Goal: Transaction & Acquisition: Purchase product/service

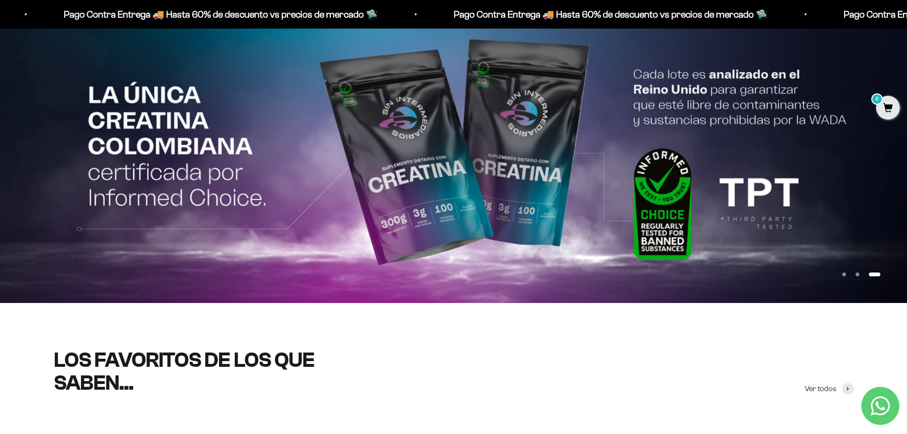
scroll to position [95, 0]
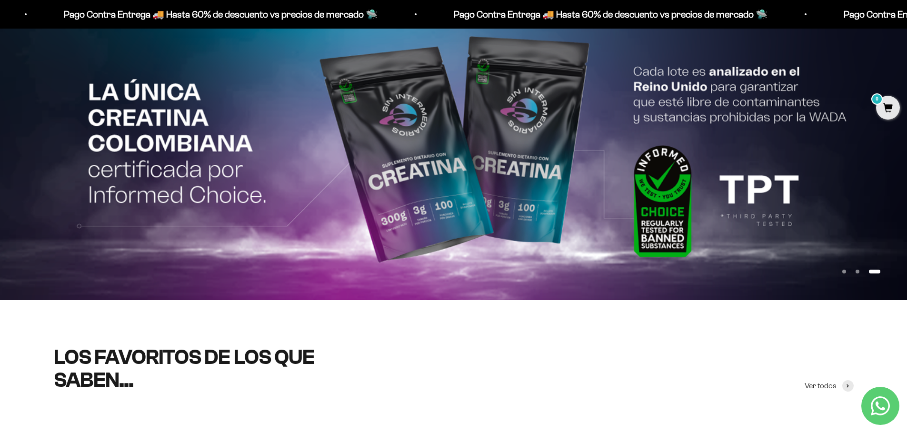
click at [855, 270] on page-dots "Ir al artículo 1 Ir al artículo 2 Ir al artículo 3" at bounding box center [861, 271] width 38 height 4
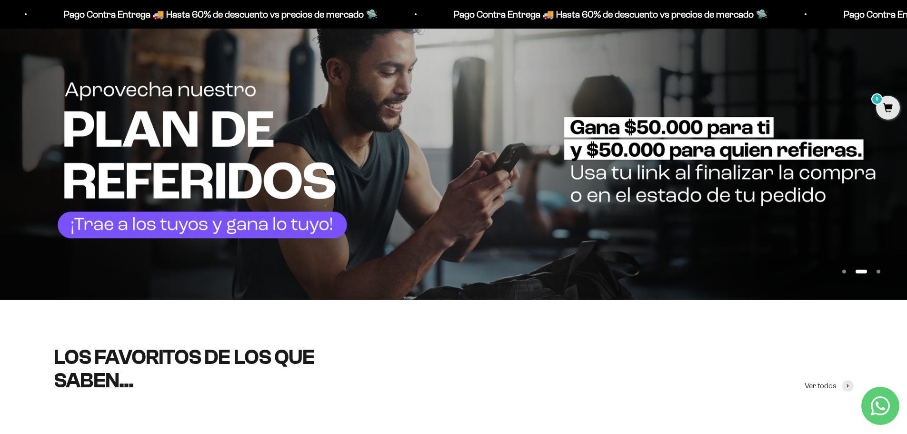
click at [247, 199] on img at bounding box center [453, 152] width 907 height 296
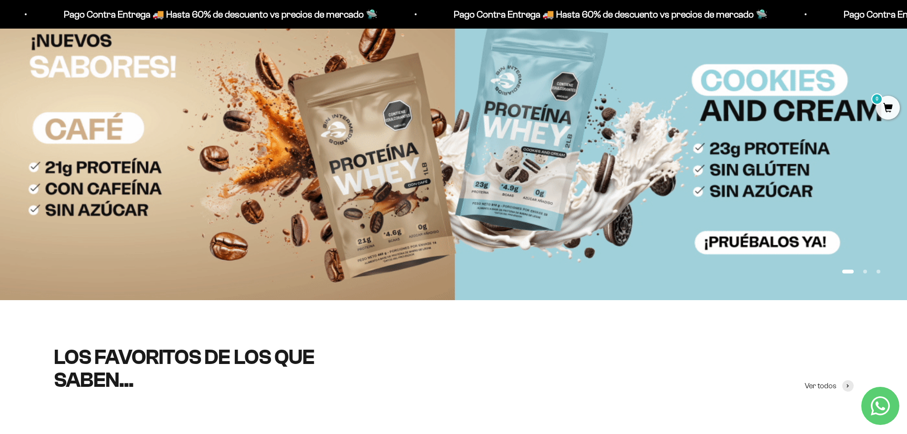
click at [234, 208] on img at bounding box center [453, 151] width 907 height 295
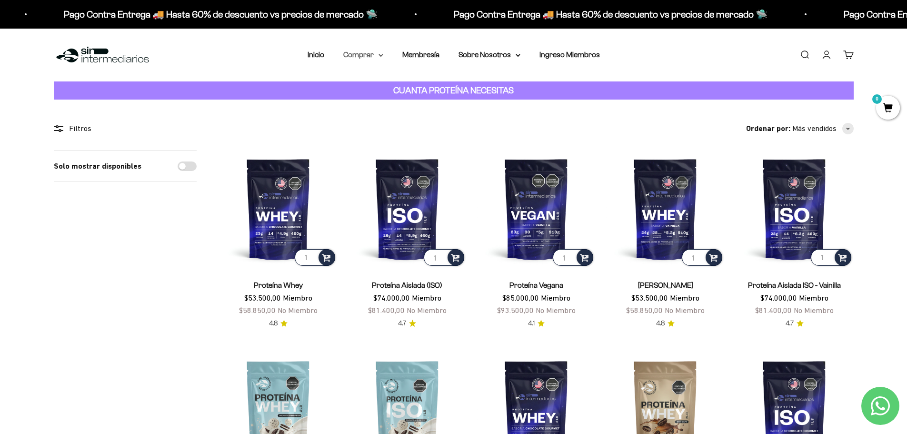
click at [380, 59] on summary "Comprar" at bounding box center [363, 55] width 40 height 12
click at [386, 140] on span "Todos Los Productos" at bounding box center [384, 139] width 70 height 8
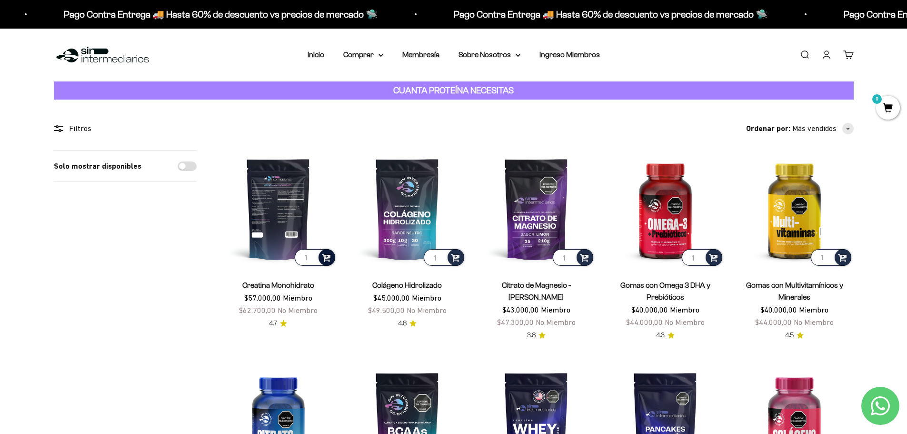
click at [326, 260] on span at bounding box center [326, 256] width 9 height 11
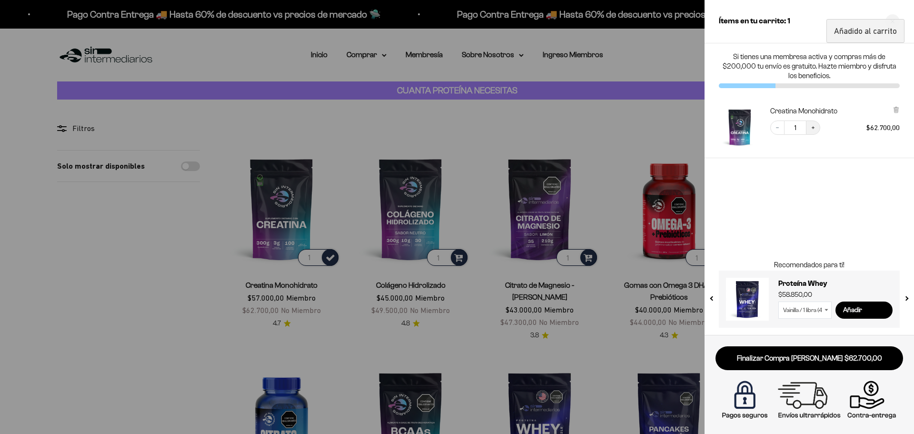
click at [812, 126] on icon "Increase quantity" at bounding box center [813, 128] width 6 height 6
click at [507, 268] on div at bounding box center [457, 217] width 914 height 434
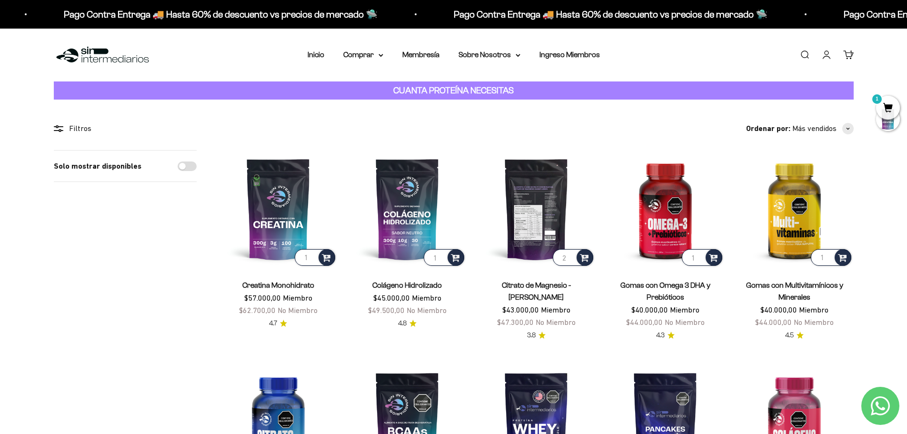
click at [571, 255] on input "2" at bounding box center [573, 257] width 40 height 17
click at [571, 255] on input "3" at bounding box center [573, 257] width 40 height 17
click at [571, 255] on input "4" at bounding box center [573, 257] width 40 height 17
type input "5"
click at [571, 255] on input "5" at bounding box center [573, 257] width 40 height 17
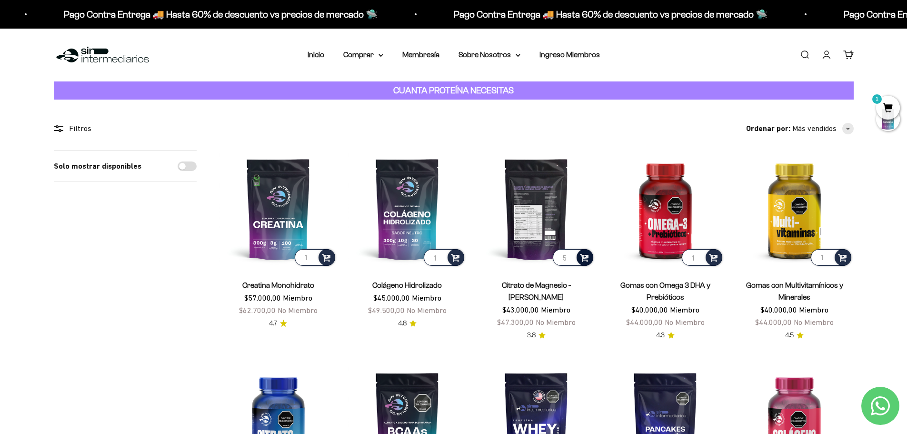
click at [584, 256] on span at bounding box center [584, 256] width 9 height 11
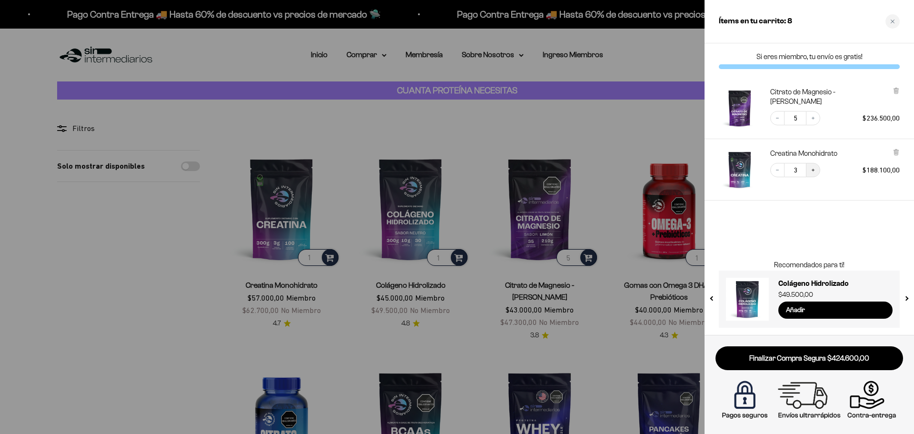
click at [815, 171] on icon "Increase quantity" at bounding box center [813, 170] width 6 height 6
drag, startPoint x: 527, startPoint y: 339, endPoint x: 535, endPoint y: 336, distance: 8.3
click at [529, 339] on div at bounding box center [457, 217] width 914 height 434
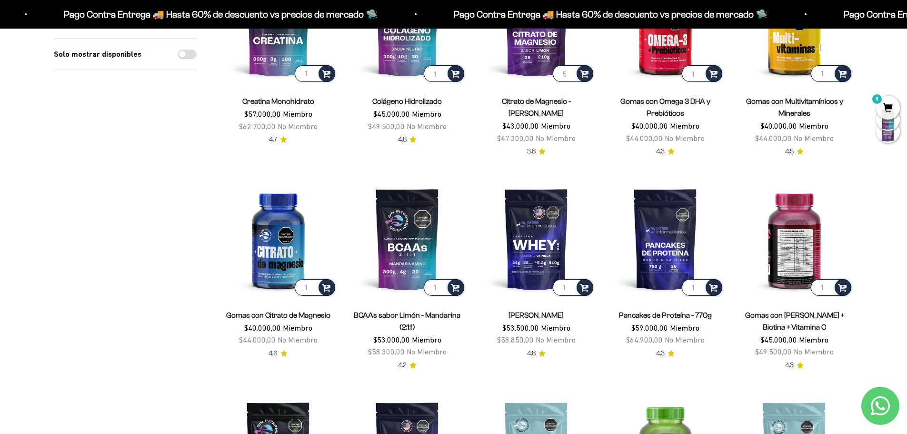
scroll to position [190, 0]
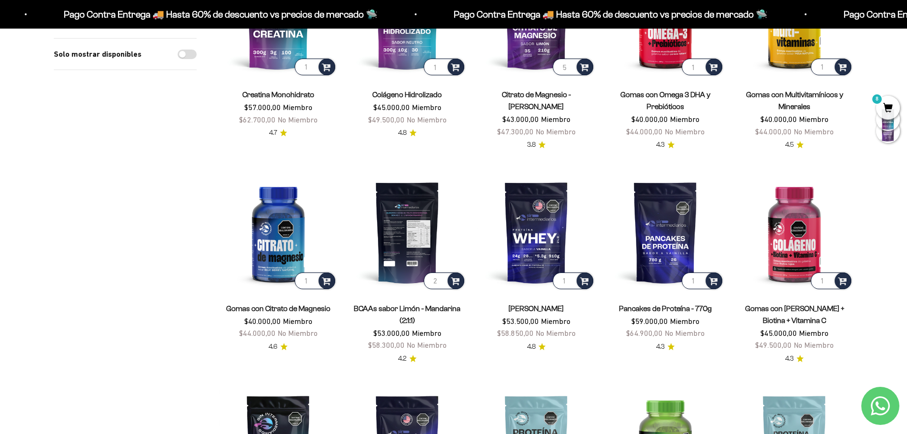
click at [441, 280] on input "2" at bounding box center [444, 280] width 40 height 17
type input "3"
click at [441, 280] on input "3" at bounding box center [444, 280] width 40 height 17
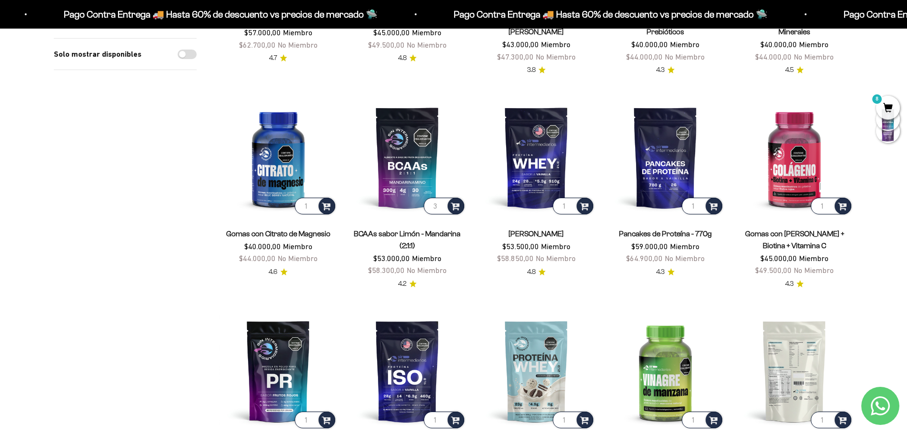
scroll to position [333, 0]
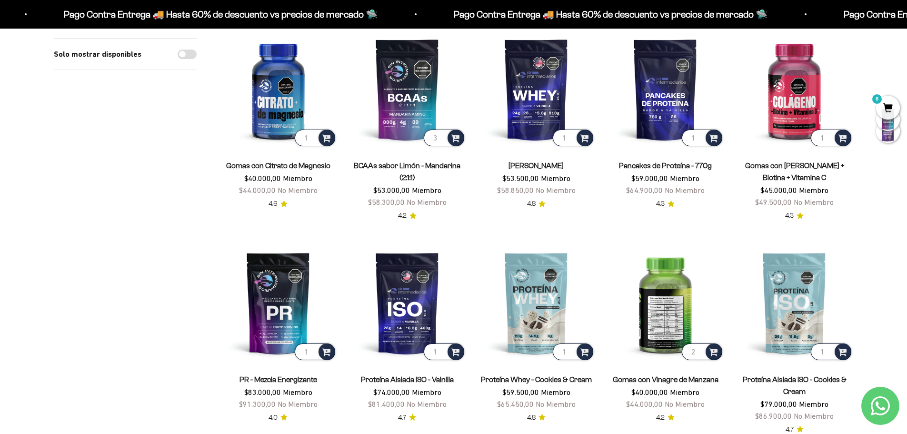
click at [699, 349] on input "2" at bounding box center [702, 351] width 40 height 17
click at [699, 349] on input "3" at bounding box center [702, 351] width 40 height 17
type input "4"
click at [699, 349] on input "4" at bounding box center [702, 351] width 40 height 17
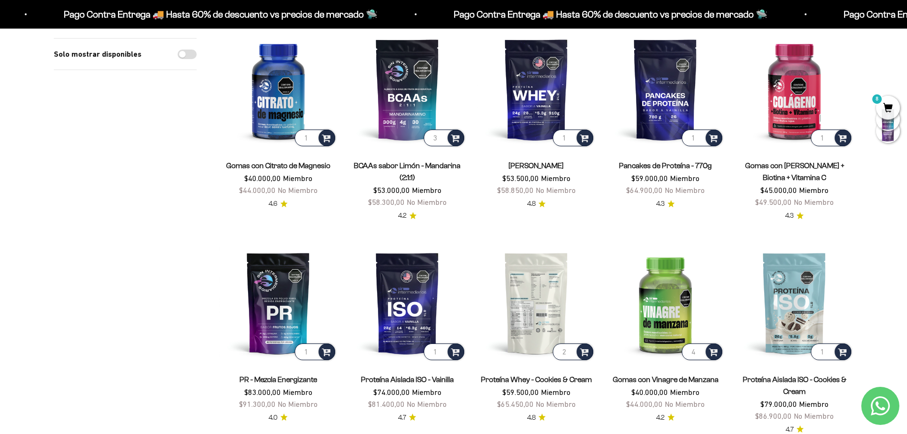
click at [570, 349] on input "2" at bounding box center [573, 351] width 40 height 17
click at [570, 349] on input "3" at bounding box center [573, 351] width 40 height 17
type input "4"
click at [570, 349] on input "4" at bounding box center [573, 351] width 40 height 17
click at [585, 350] on span at bounding box center [584, 351] width 9 height 11
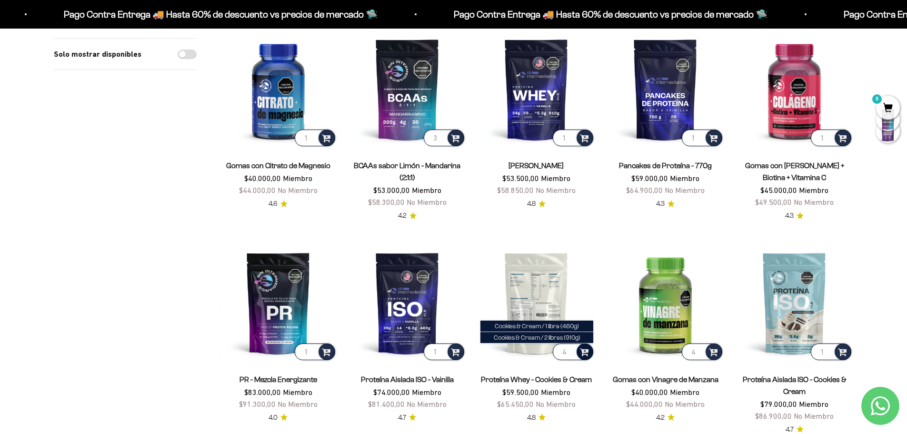
click at [582, 354] on span at bounding box center [584, 351] width 9 height 11
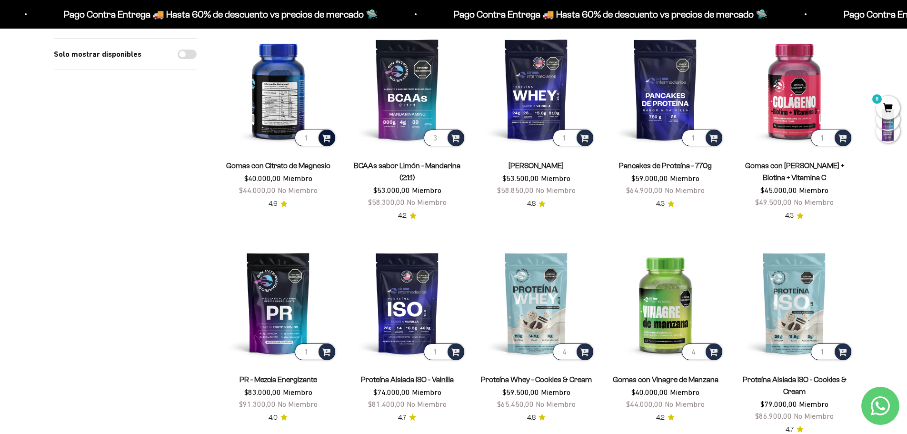
click at [328, 138] on span at bounding box center [326, 137] width 9 height 11
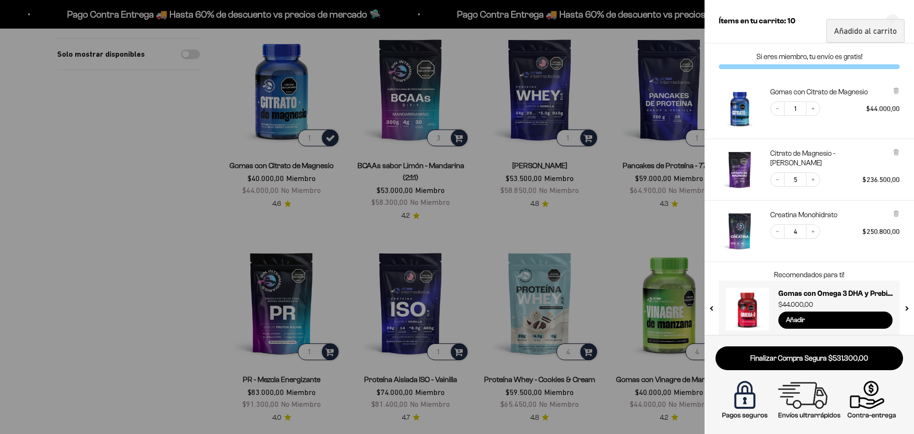
click at [564, 239] on div at bounding box center [457, 217] width 914 height 434
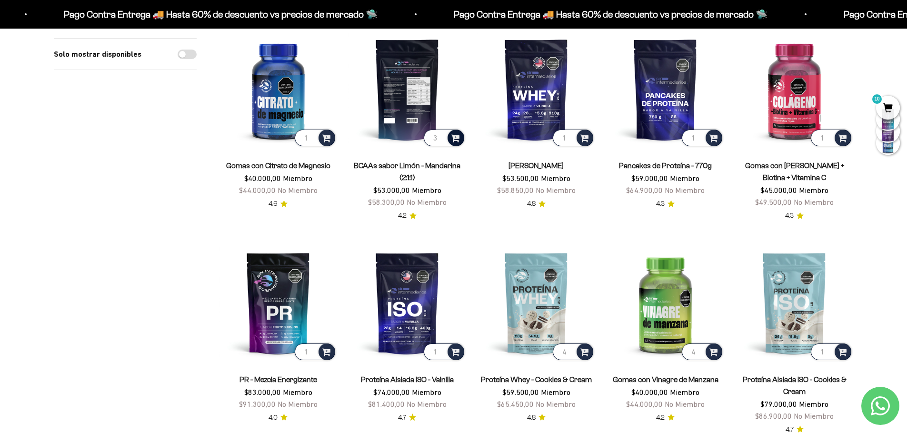
click at [456, 135] on span at bounding box center [455, 137] width 9 height 11
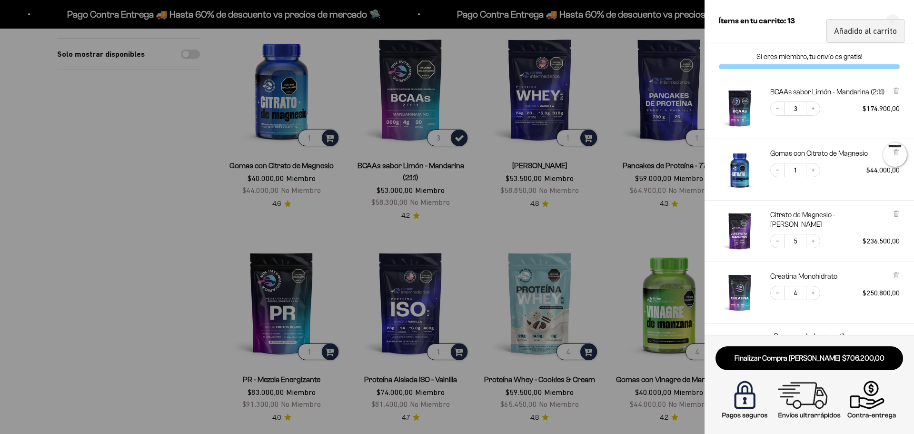
click at [596, 234] on div at bounding box center [457, 217] width 914 height 434
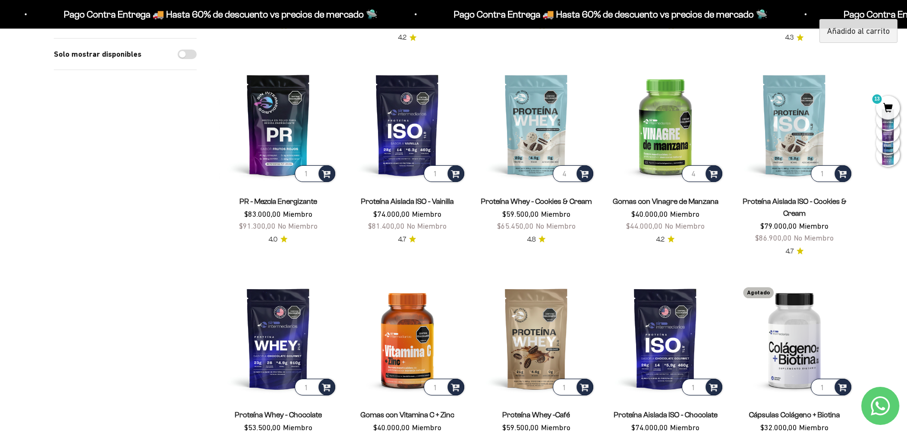
scroll to position [571, 0]
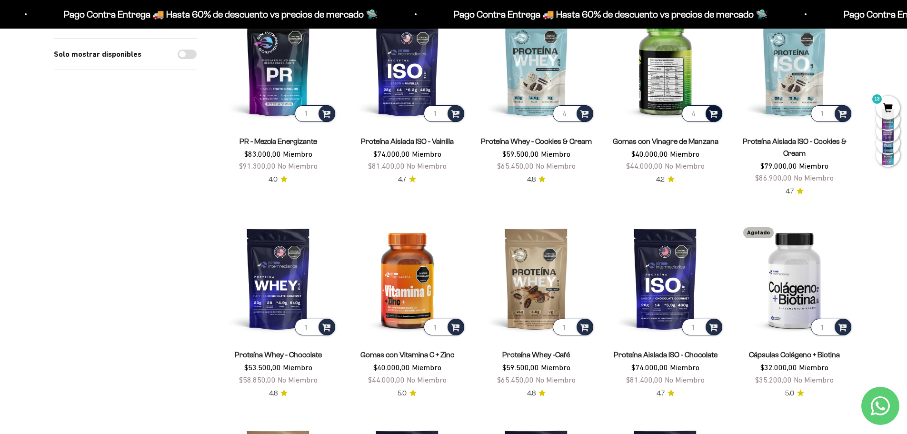
click at [719, 113] on div at bounding box center [714, 113] width 17 height 17
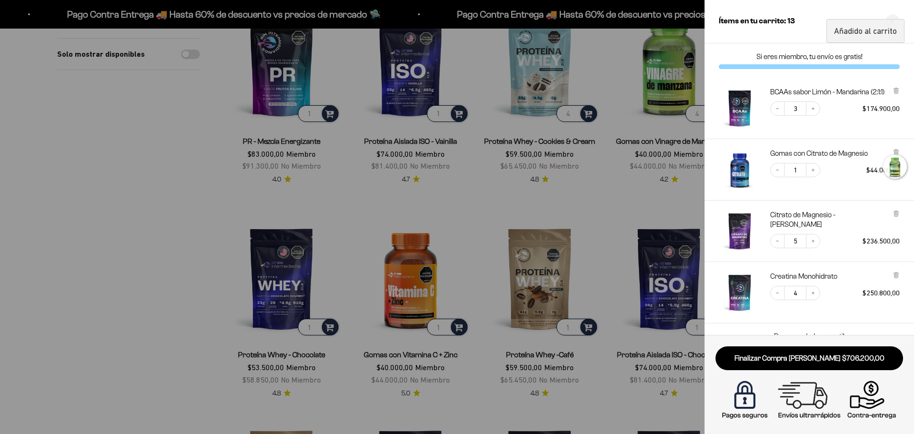
click at [574, 207] on div at bounding box center [457, 217] width 914 height 434
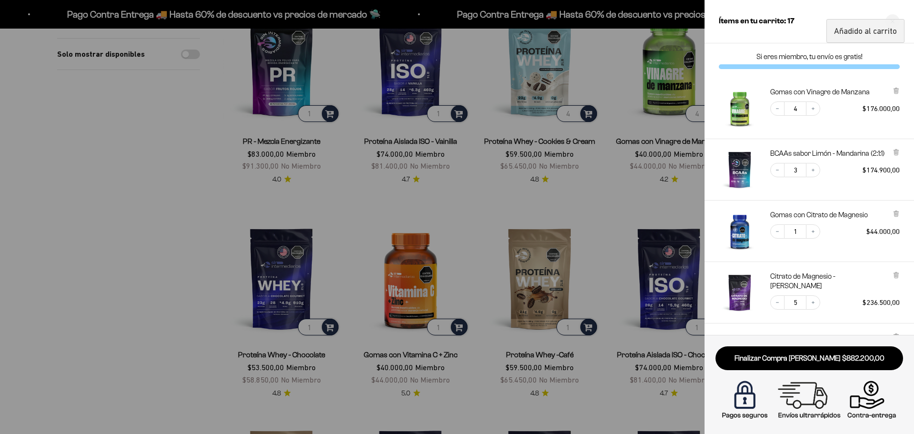
click at [562, 205] on div at bounding box center [457, 217] width 914 height 434
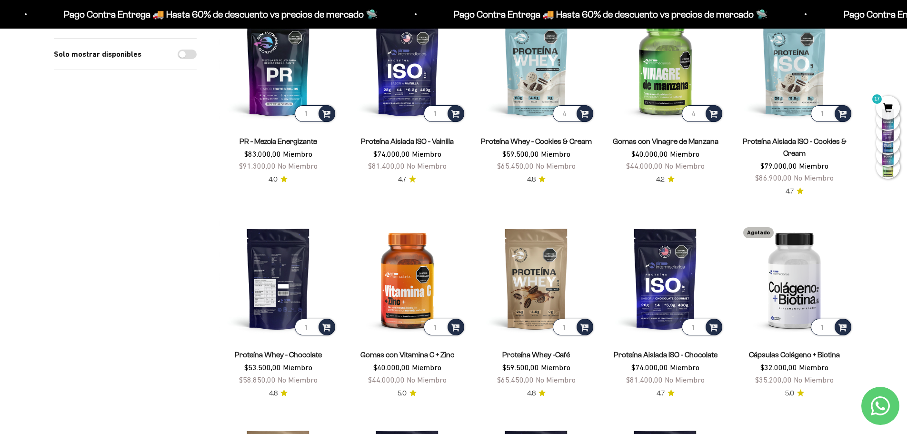
click at [317, 322] on input "1" at bounding box center [315, 327] width 40 height 17
click at [314, 325] on input "2" at bounding box center [315, 327] width 40 height 17
click at [314, 325] on input "3" at bounding box center [315, 327] width 40 height 17
click at [314, 325] on input "4" at bounding box center [315, 327] width 40 height 17
click at [314, 325] on input "5" at bounding box center [315, 327] width 40 height 17
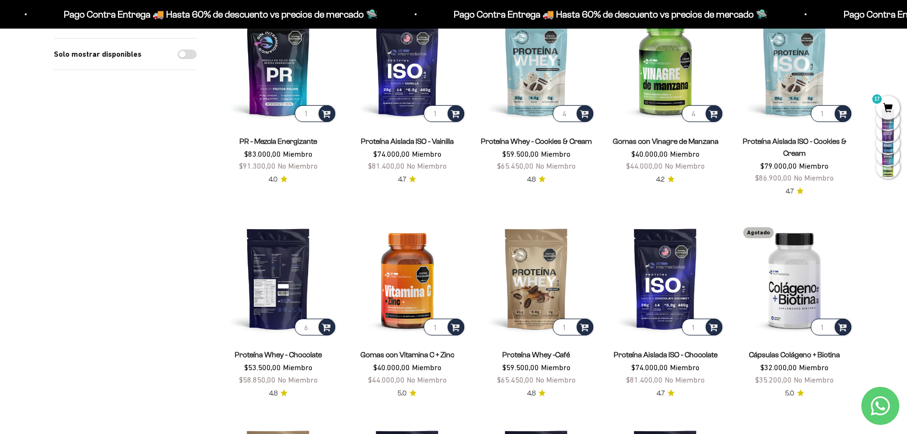
click at [314, 325] on input "6" at bounding box center [315, 327] width 40 height 17
click at [314, 325] on input "7" at bounding box center [315, 327] width 40 height 17
click at [314, 325] on input "8" at bounding box center [315, 327] width 40 height 17
click at [314, 325] on input "9" at bounding box center [315, 327] width 40 height 17
click at [314, 325] on input "10" at bounding box center [315, 327] width 40 height 17
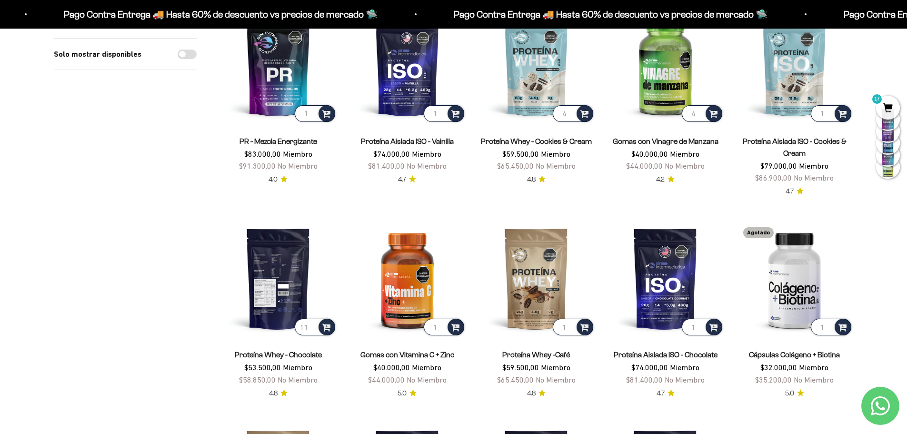
click at [314, 325] on input "11" at bounding box center [315, 327] width 40 height 17
type input "12"
click at [314, 325] on input "12" at bounding box center [315, 327] width 40 height 17
click at [324, 327] on span at bounding box center [326, 326] width 9 height 11
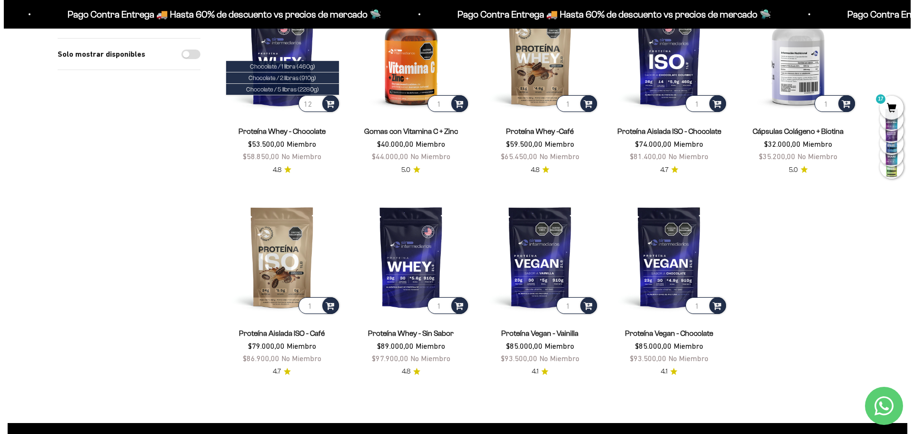
scroll to position [809, 0]
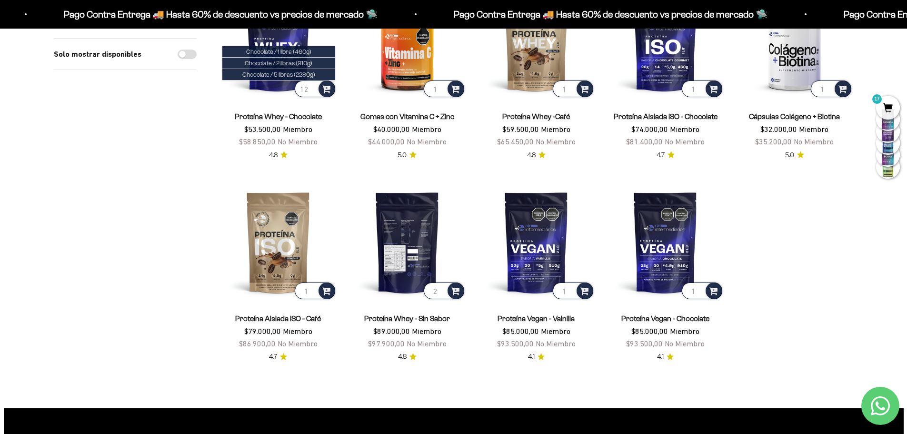
click at [441, 290] on input "2" at bounding box center [444, 290] width 40 height 17
click at [441, 290] on input "3" at bounding box center [444, 290] width 40 height 17
click at [441, 290] on input "4" at bounding box center [444, 290] width 40 height 17
click at [441, 290] on input "5" at bounding box center [444, 290] width 40 height 17
click at [441, 290] on input "6" at bounding box center [444, 290] width 40 height 17
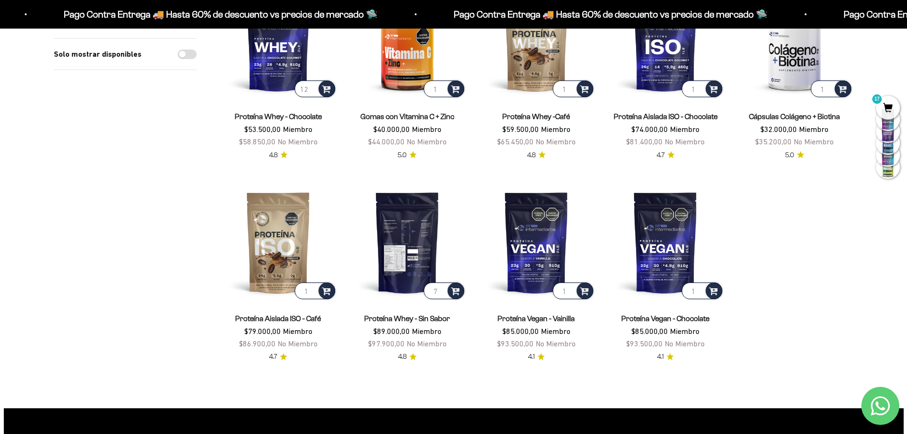
type input "7"
click at [441, 290] on input "7" at bounding box center [444, 290] width 40 height 17
click at [457, 292] on span at bounding box center [455, 290] width 9 height 11
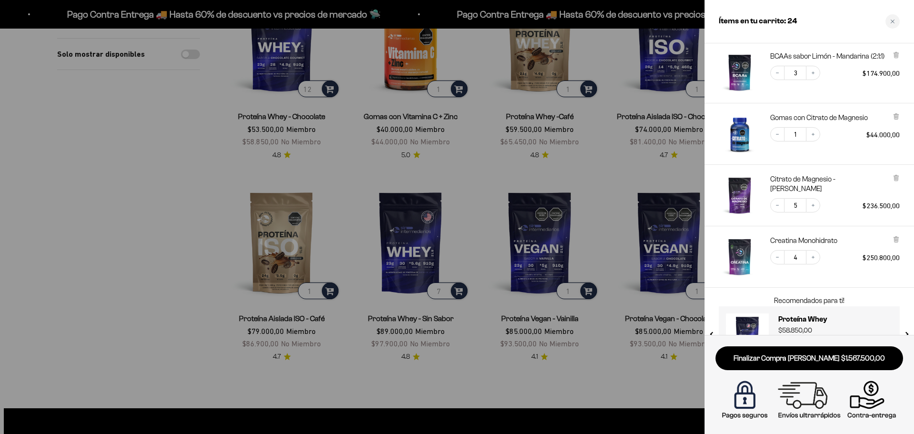
scroll to position [205, 0]
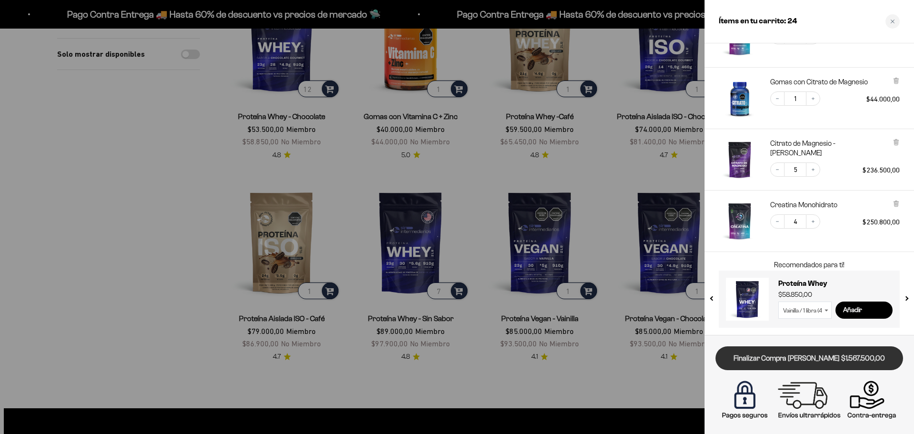
click at [804, 358] on link "Finalizar Compra [PERSON_NAME] $1.567.500,00" at bounding box center [810, 358] width 188 height 24
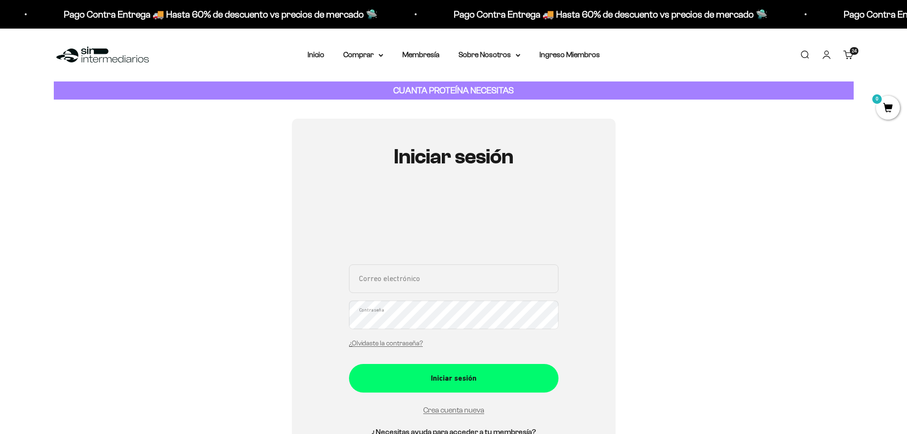
click at [468, 289] on input "Correo electrónico" at bounding box center [453, 278] width 209 height 29
type input "dianamarcehc@gmail.com"
drag, startPoint x: 471, startPoint y: 283, endPoint x: 102, endPoint y: 293, distance: 369.1
click at [102, 293] on div "Iniciar sesión dianamarcehc@gmail.com Correo electrónico Contraseña ¿Olvidaste …" at bounding box center [454, 303] width 800 height 368
click at [383, 290] on input "Correo electrónico" at bounding box center [453, 278] width 209 height 29
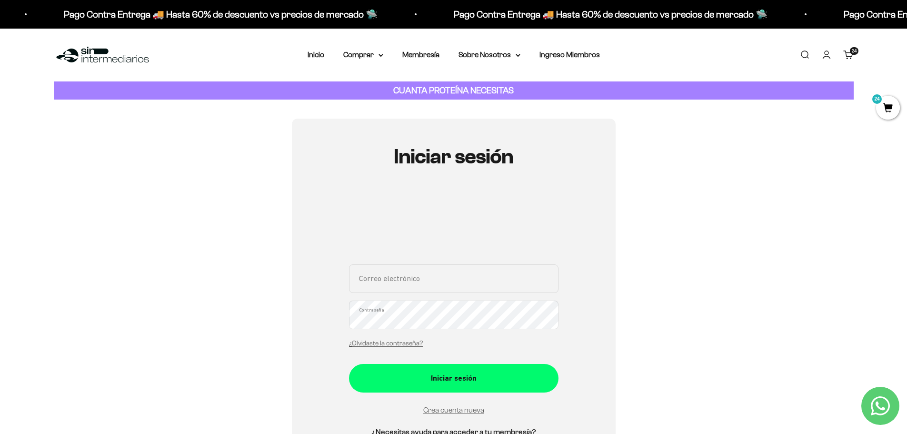
click at [304, 369] on div "Iniciar sesión Correo electrónico Contraseña ¿Olvidaste la contraseña? Iniciar …" at bounding box center [454, 303] width 324 height 368
click at [402, 280] on input "Correo electrónico" at bounding box center [453, 278] width 209 height 29
click at [389, 284] on input "Correo electrónico" at bounding box center [453, 278] width 209 height 29
type input "stiven"
click at [407, 343] on link "¿Olvidaste la contraseña?" at bounding box center [386, 342] width 74 height 7
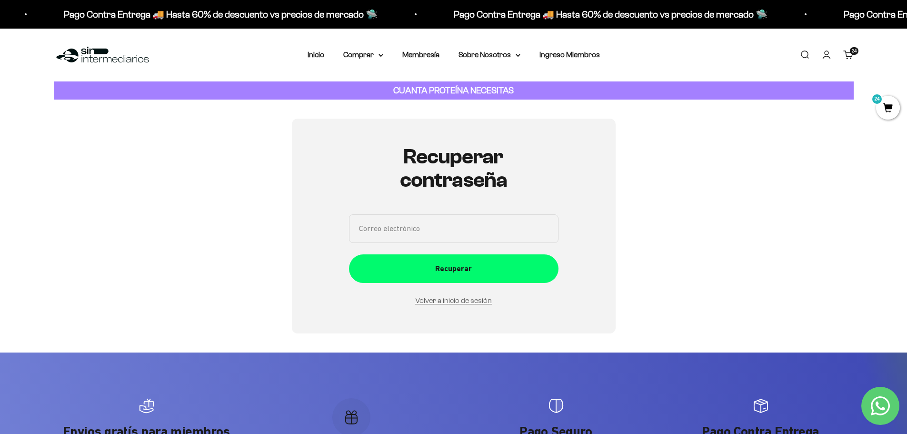
click at [404, 232] on input "Correo electrónico" at bounding box center [453, 228] width 209 height 29
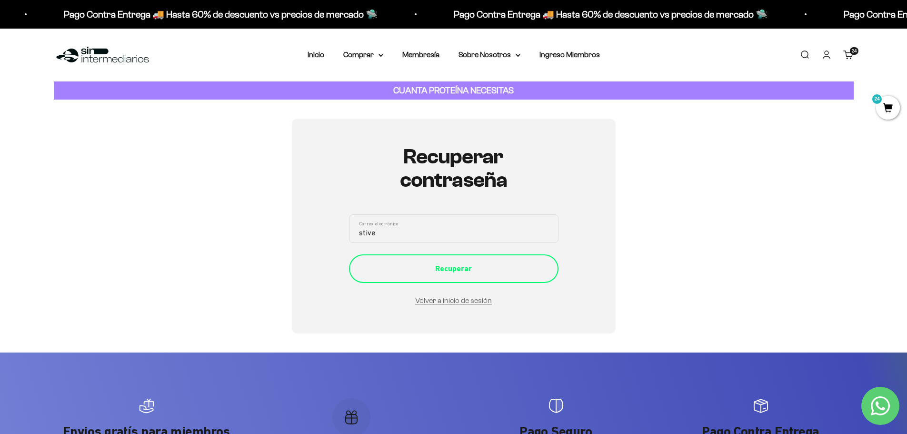
type input "[EMAIL_ADDRESS][DOMAIN_NAME]"
click at [438, 278] on button "Recuperar" at bounding box center [453, 268] width 209 height 29
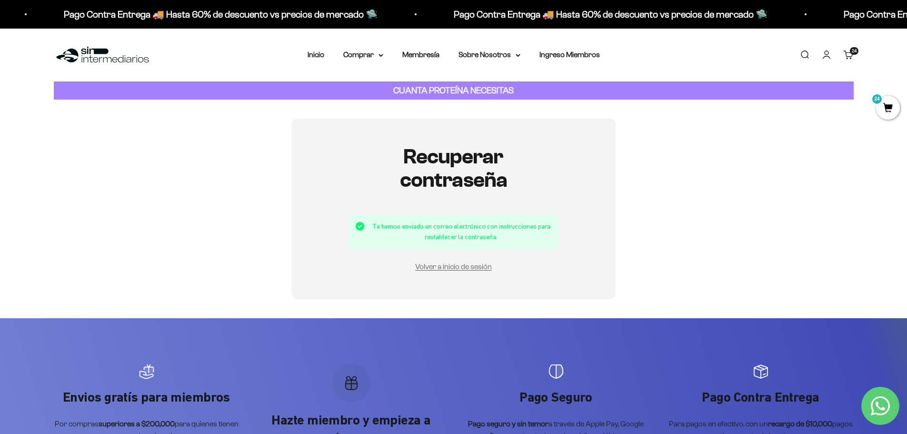
click at [830, 51] on link "Iniciar sesión" at bounding box center [826, 55] width 10 height 10
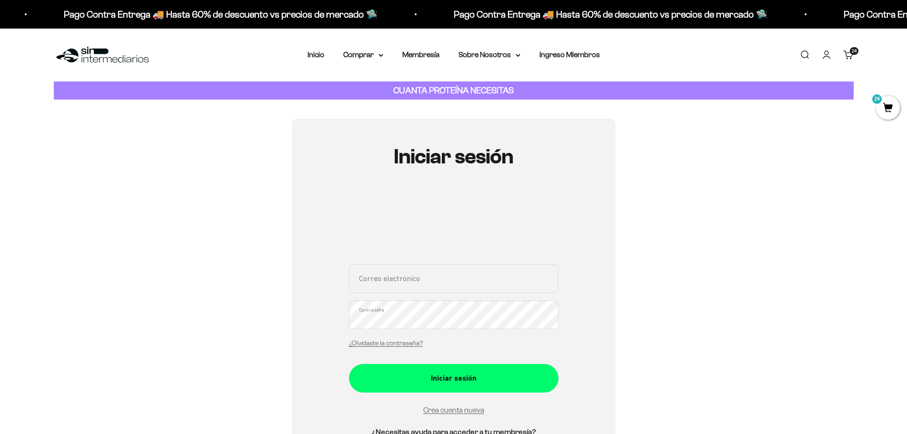
click at [398, 281] on input "Correo electrónico" at bounding box center [453, 278] width 209 height 29
click at [387, 283] on input "Correo electrónico" at bounding box center [453, 278] width 209 height 29
type input "[EMAIL_ADDRESS][DOMAIN_NAME]"
click at [441, 350] on div "stivendavid92@hotmail.com Correo electrónico Contraseña ¿Olvidaste la contraseñ…" at bounding box center [453, 308] width 209 height 89
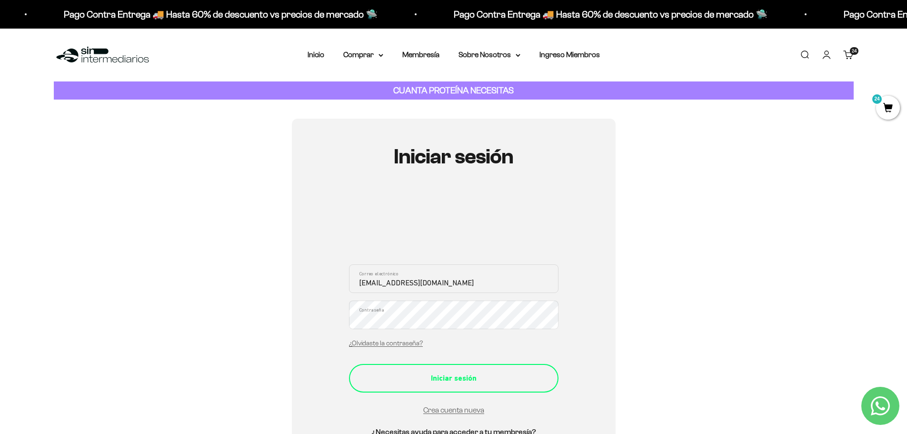
click at [435, 372] on div "Iniciar sesión" at bounding box center [453, 378] width 171 height 12
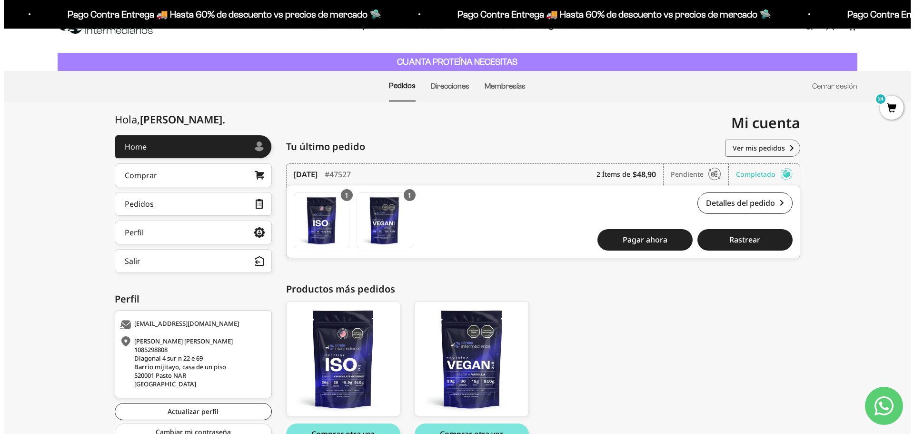
scroll to position [85, 0]
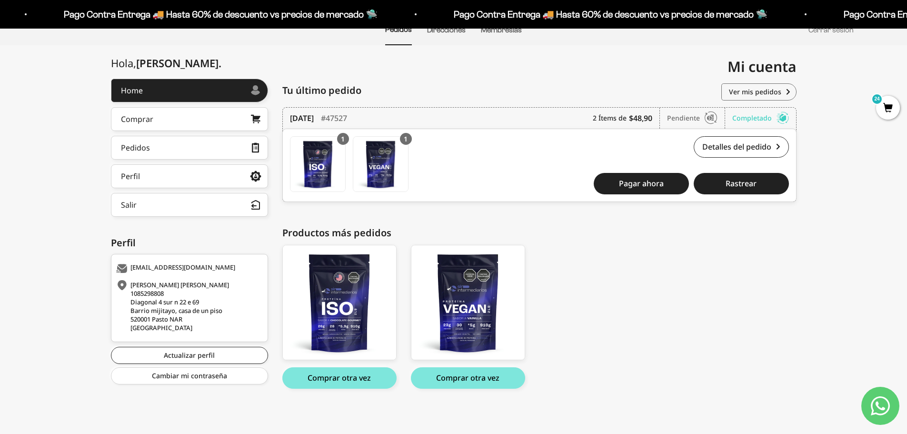
click at [887, 101] on span "24" at bounding box center [888, 108] width 24 height 24
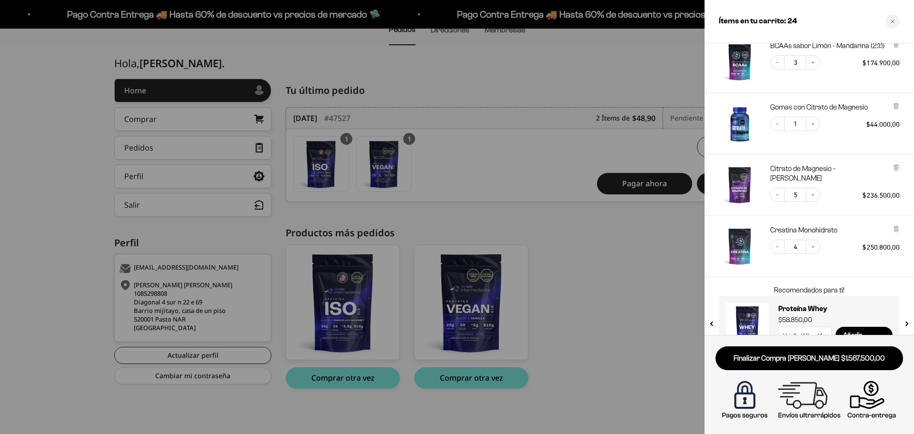
scroll to position [205, 0]
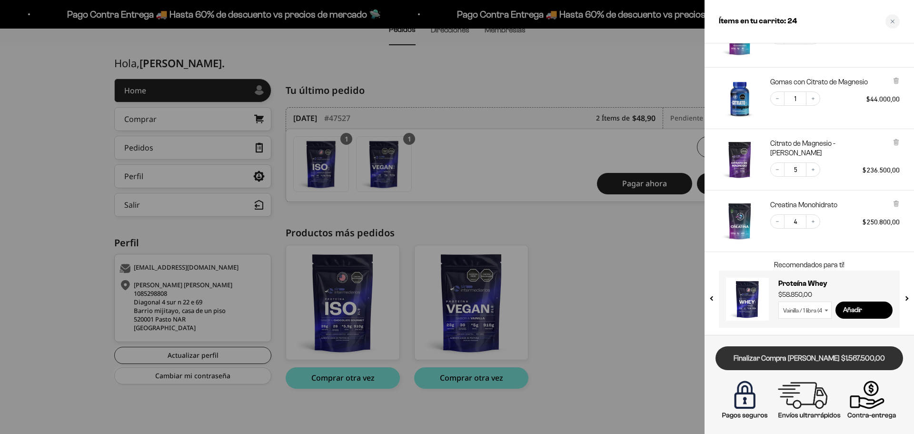
click at [788, 360] on link "Finalizar Compra [PERSON_NAME] $1.567.500,00" at bounding box center [810, 358] width 188 height 24
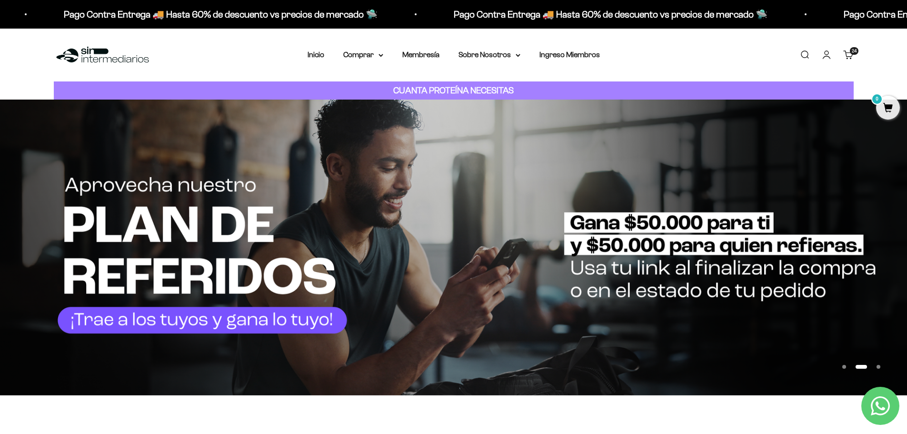
click at [847, 52] on link "Carrito 24 artículos 24" at bounding box center [848, 55] width 10 height 10
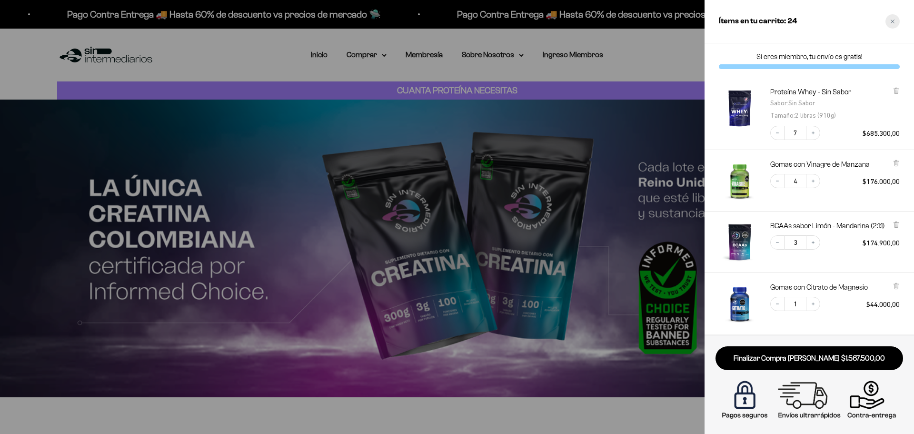
click at [899, 23] on div "Close cart" at bounding box center [893, 21] width 14 height 14
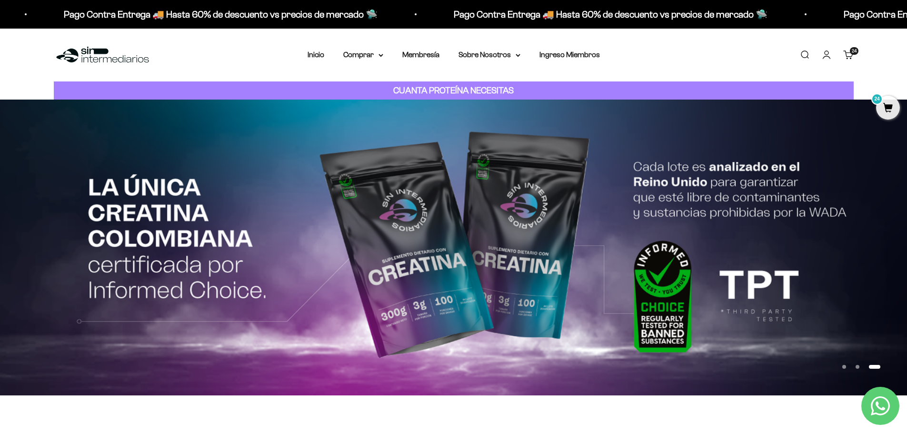
click at [885, 408] on icon "Contact us on WhatsApp" at bounding box center [880, 405] width 19 height 19
click at [452, 13] on p "Pago Contra Entrega 🚚 Hasta 60% de descuento vs precios de mercado 🛸" at bounding box center [609, 14] width 314 height 15
click at [424, 55] on link "Membresía" at bounding box center [420, 54] width 37 height 8
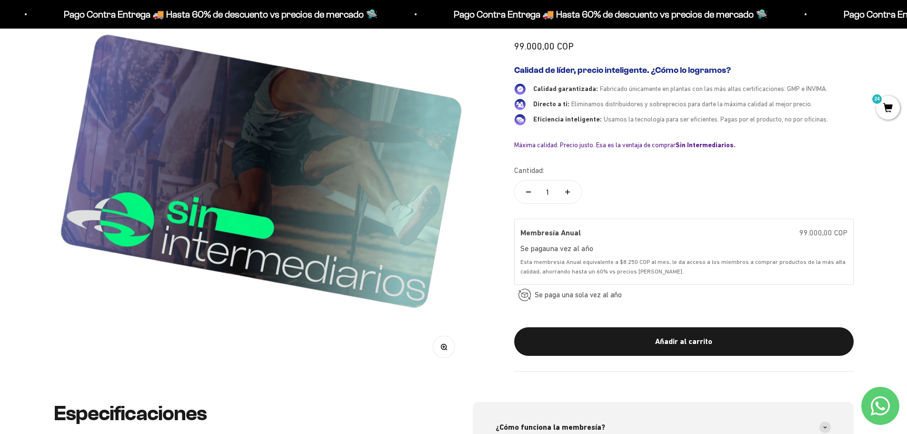
scroll to position [190, 0]
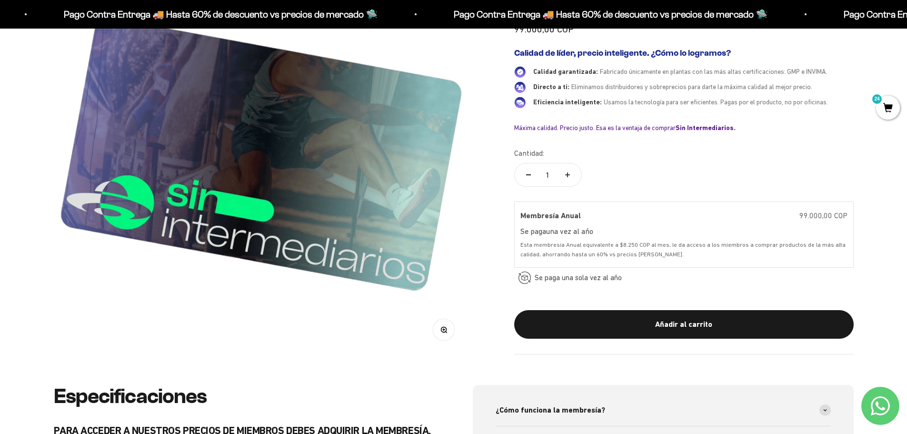
click at [568, 169] on button "Aumentar cantidad" at bounding box center [568, 175] width 28 height 23
click at [523, 179] on button "Reducir cantidad" at bounding box center [529, 175] width 28 height 23
type input "1"
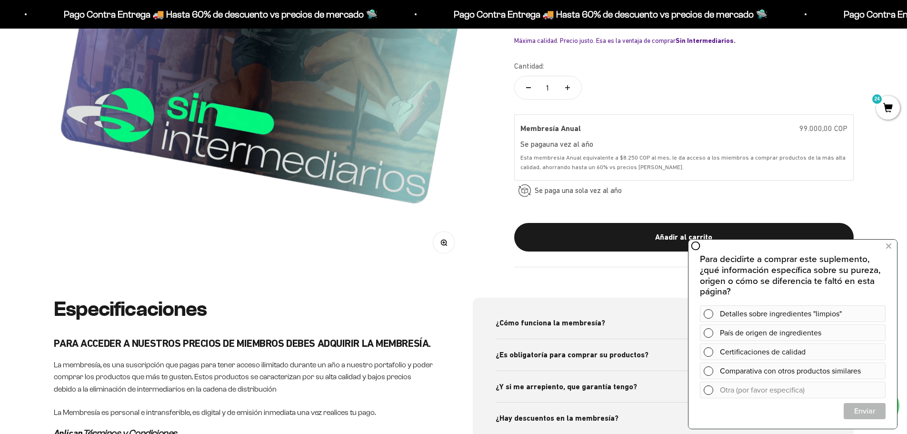
scroll to position [286, 0]
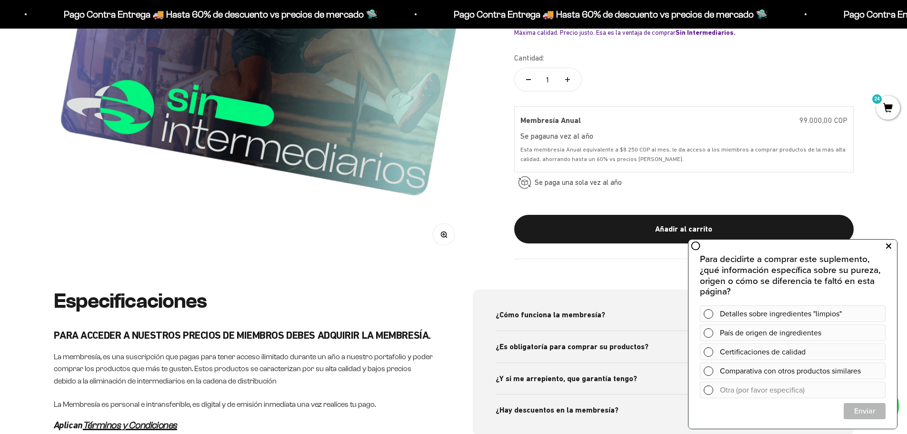
click at [891, 249] on button at bounding box center [888, 246] width 17 height 15
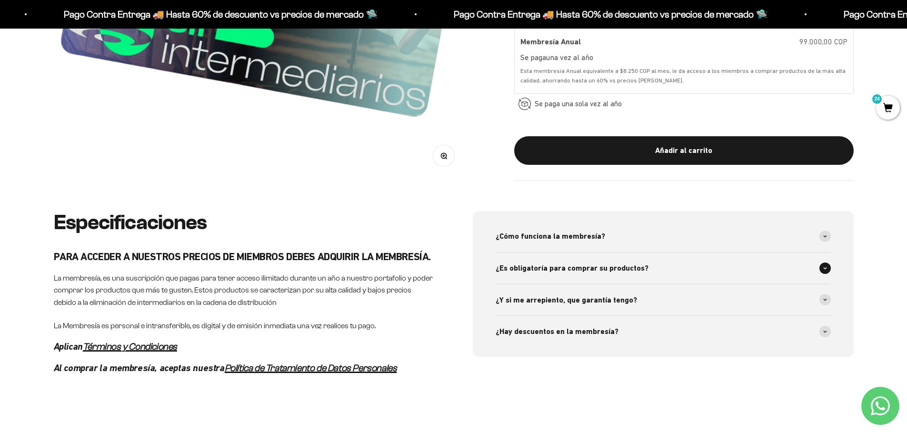
scroll to position [381, 0]
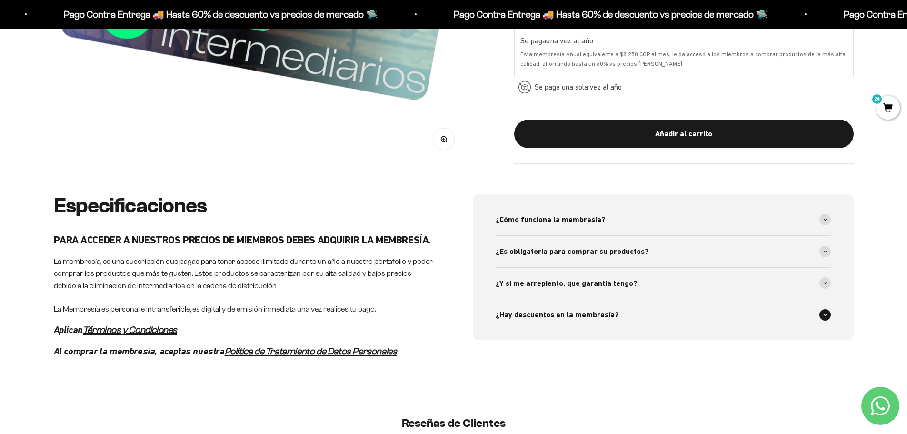
click at [824, 313] on icon at bounding box center [825, 314] width 4 height 3
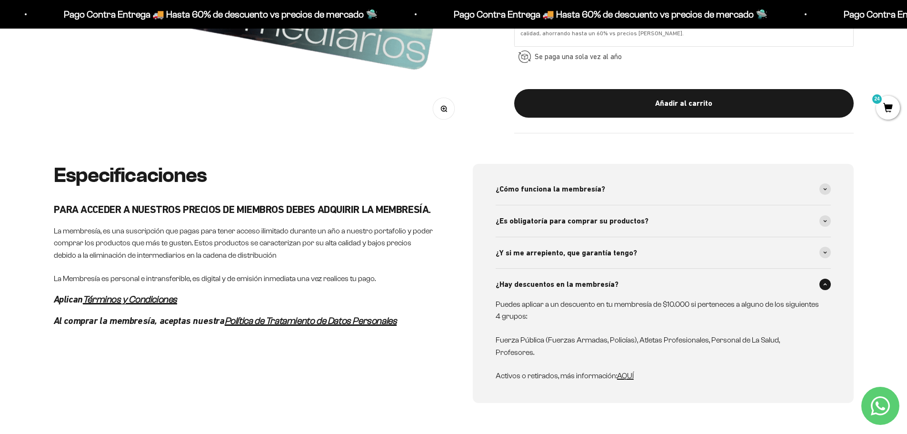
scroll to position [428, 0]
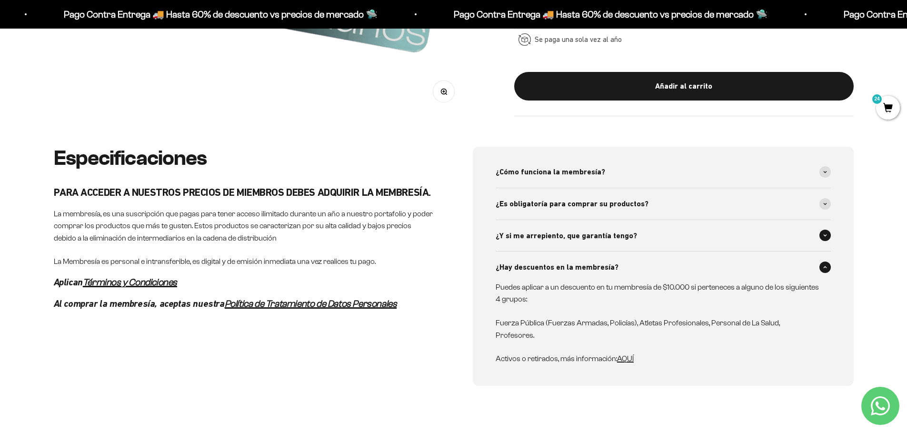
click at [828, 236] on span at bounding box center [824, 234] width 11 height 11
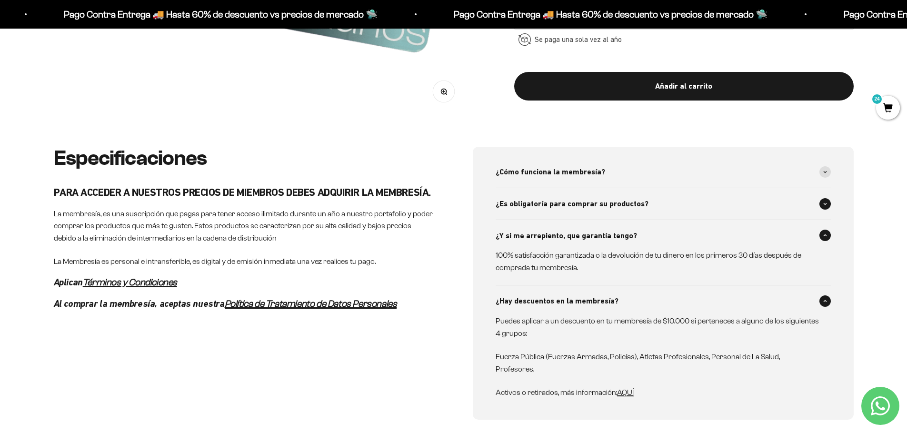
click at [822, 197] on div "¿Es obligatoría para comprar su productos?" at bounding box center [663, 203] width 335 height 31
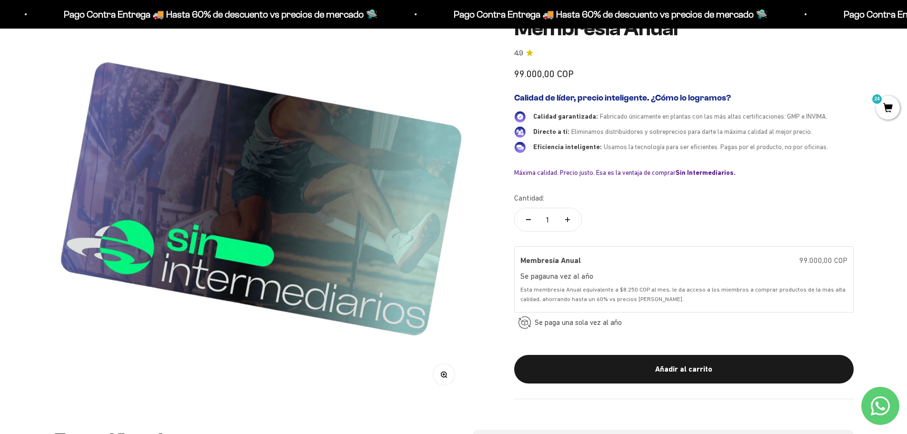
scroll to position [0, 0]
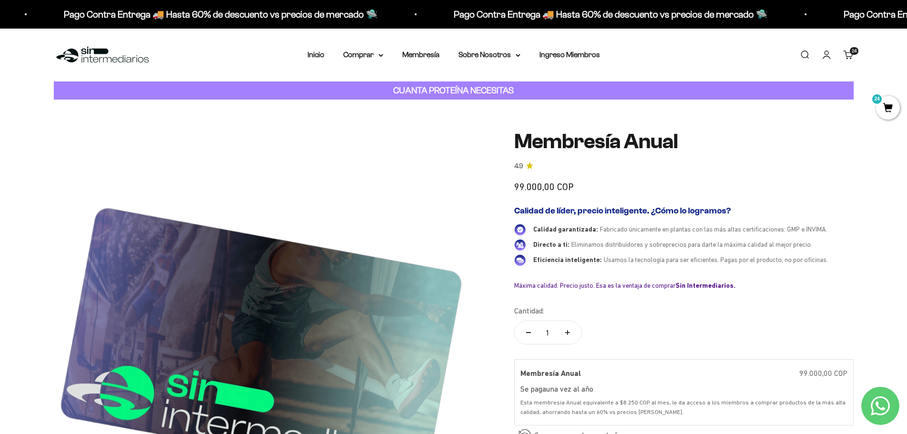
click at [70, 54] on img at bounding box center [103, 55] width 98 height 20
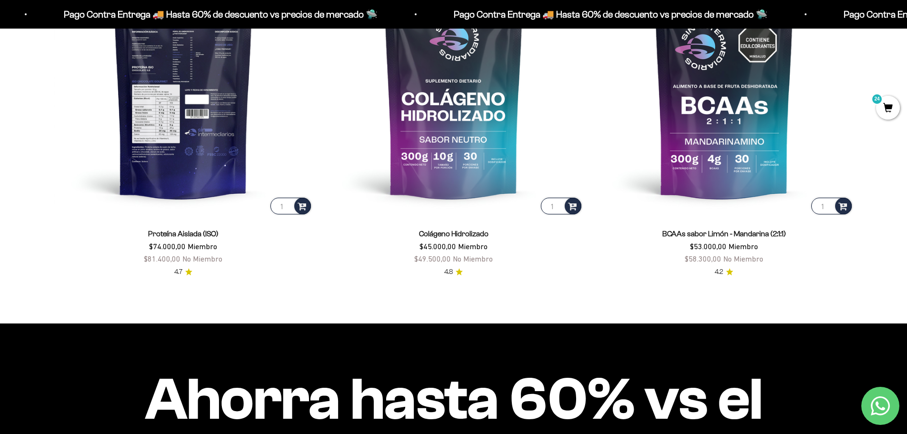
scroll to position [1047, 0]
